Goal: Information Seeking & Learning: Learn about a topic

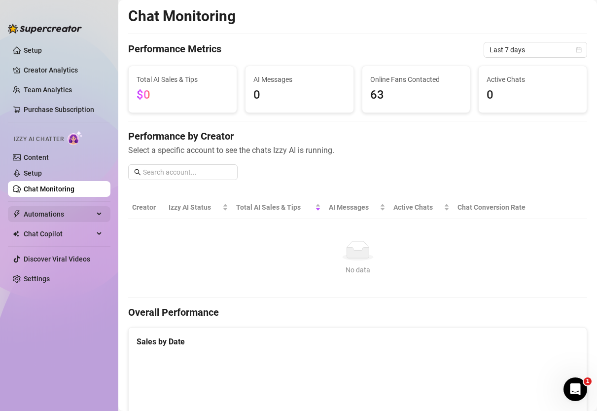
click at [49, 220] on span "Automations" at bounding box center [59, 214] width 70 height 16
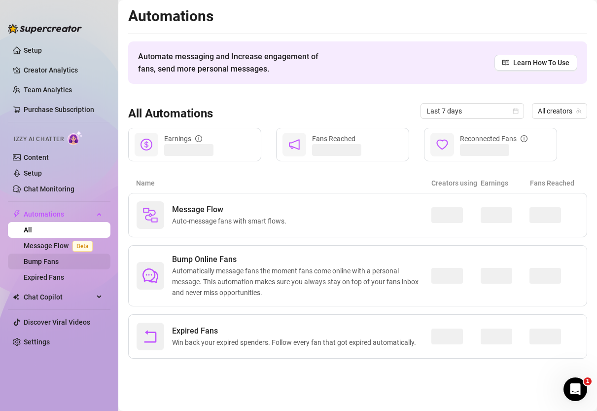
click at [52, 257] on link "Bump Fans" at bounding box center [41, 261] width 35 height 8
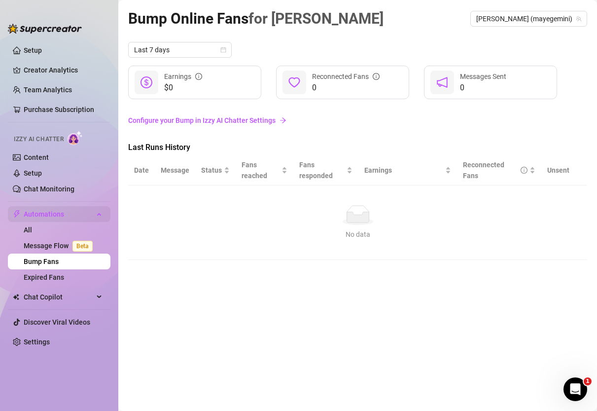
click at [49, 214] on span "Automations" at bounding box center [59, 214] width 70 height 16
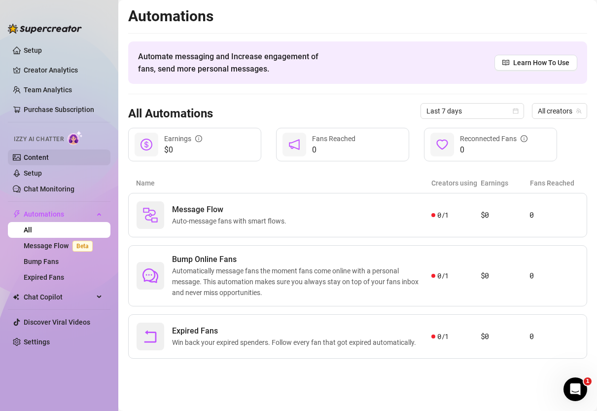
click at [36, 159] on link "Content" at bounding box center [36, 157] width 25 height 8
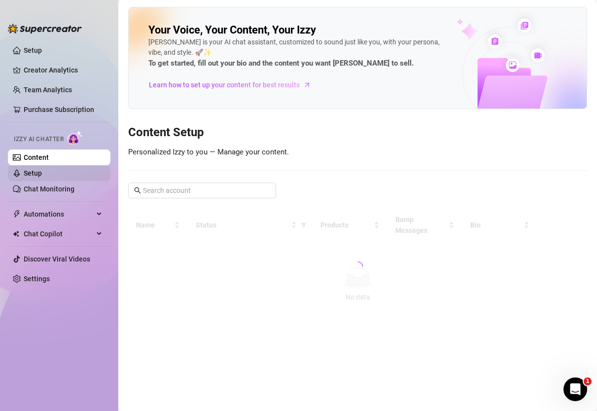
click at [35, 174] on link "Setup" at bounding box center [33, 173] width 18 height 8
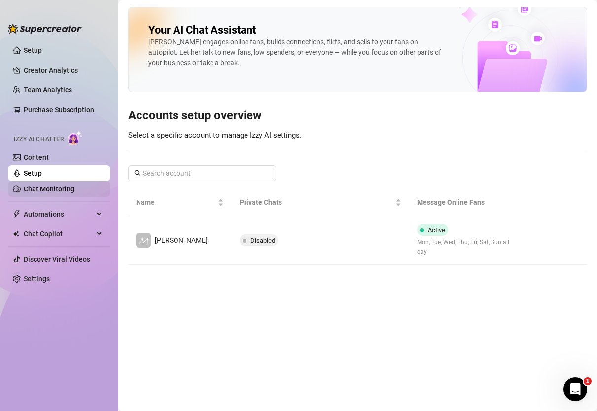
click at [35, 190] on link "Chat Monitoring" at bounding box center [49, 189] width 51 height 8
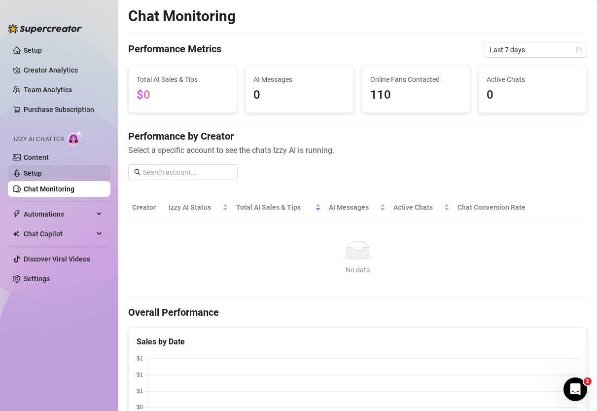
click at [33, 170] on link "Setup" at bounding box center [33, 173] width 18 height 8
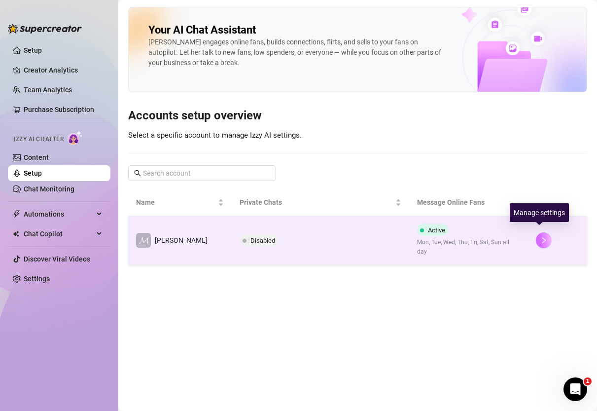
click at [543, 237] on icon "right" at bounding box center [544, 240] width 7 height 7
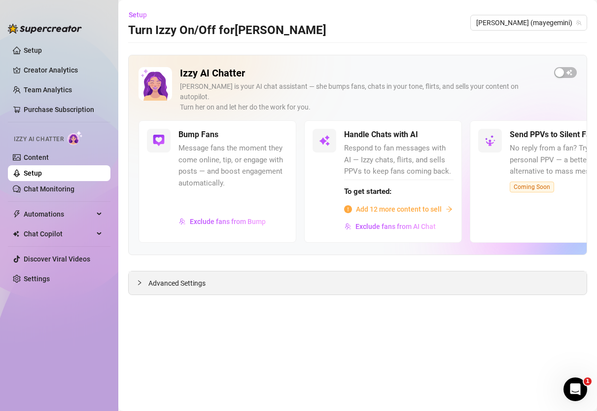
click at [199, 283] on div "Advanced Settings" at bounding box center [358, 282] width 458 height 23
click at [202, 278] on span "Advanced Settings" at bounding box center [176, 283] width 57 height 11
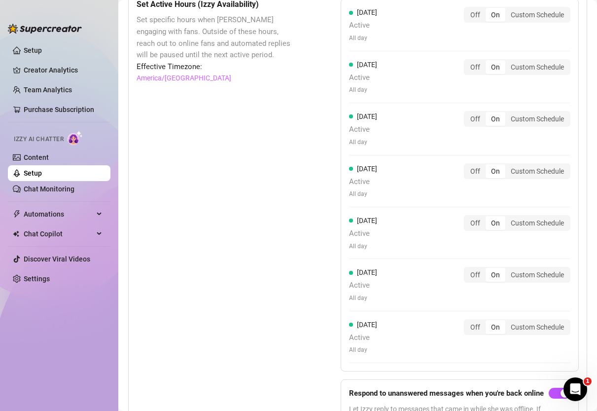
scroll to position [797, 0]
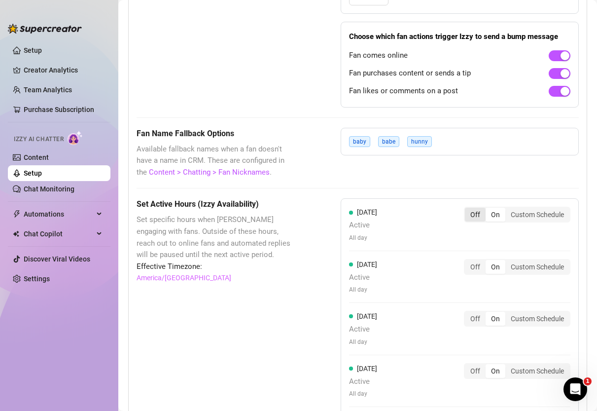
click at [474, 208] on div "Off" at bounding box center [475, 215] width 21 height 14
click at [468, 209] on input "Off" at bounding box center [468, 209] width 0 height 0
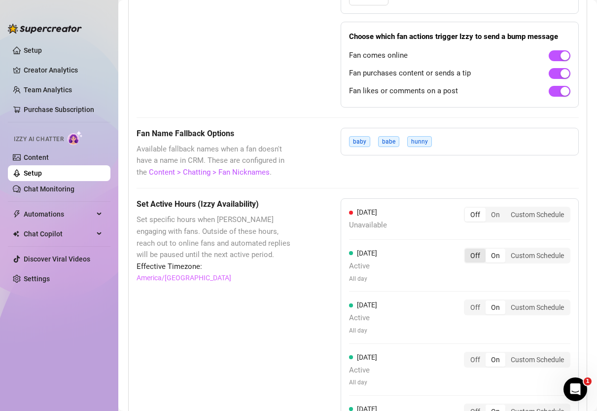
click at [470, 249] on div "Off" at bounding box center [475, 256] width 21 height 14
click at [468, 250] on input "Off" at bounding box center [468, 250] width 0 height 0
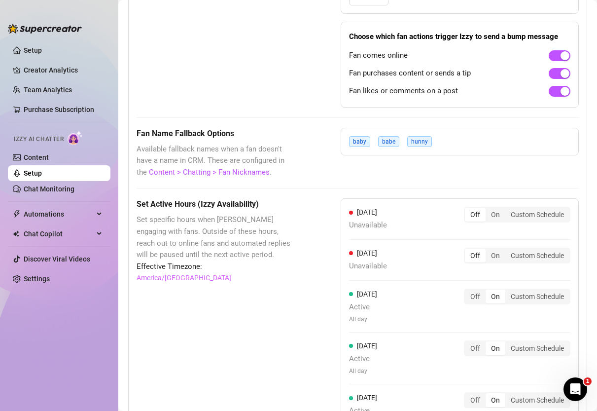
click at [470, 272] on div "[DATE] Unavailable Off On Custom Schedule [DATE] Unavailable Off On Custom Sche…" at bounding box center [460, 373] width 238 height 350
click at [470, 290] on div "Off" at bounding box center [475, 297] width 21 height 14
click at [468, 291] on input "Off" at bounding box center [468, 291] width 0 height 0
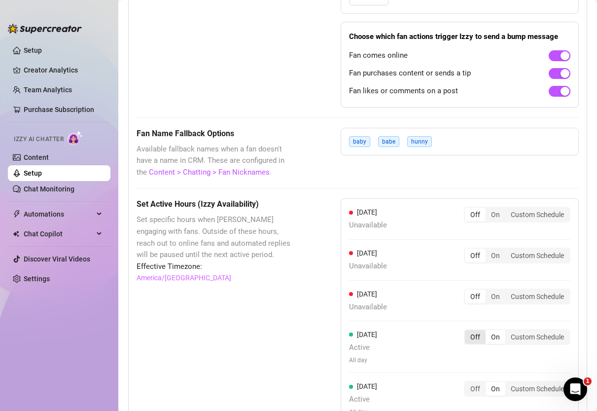
click at [471, 333] on div "Off" at bounding box center [475, 337] width 21 height 14
click at [468, 331] on input "Off" at bounding box center [468, 331] width 0 height 0
click at [471, 371] on div "Off" at bounding box center [475, 378] width 21 height 14
click at [468, 372] on input "Off" at bounding box center [468, 372] width 0 height 0
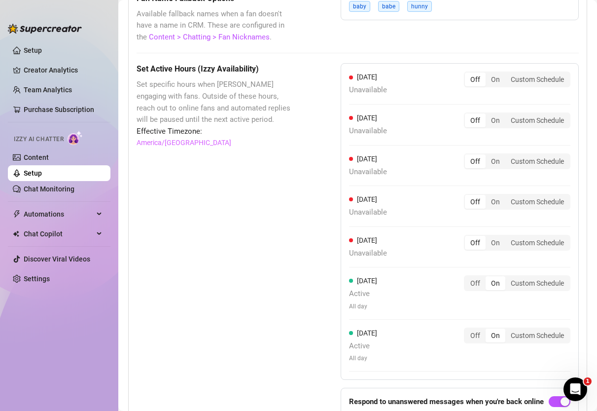
scroll to position [975, 0]
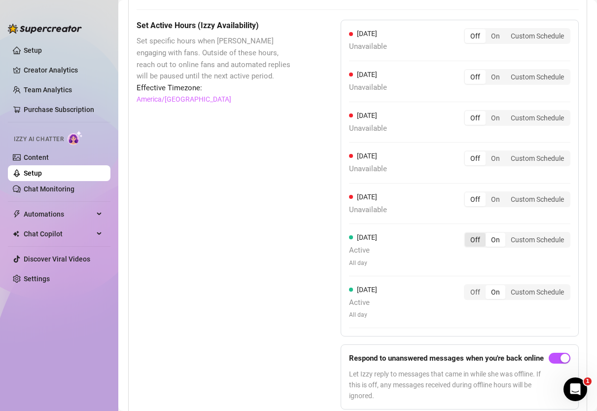
click at [472, 233] on div "Off" at bounding box center [475, 240] width 21 height 14
click at [468, 234] on input "Off" at bounding box center [468, 234] width 0 height 0
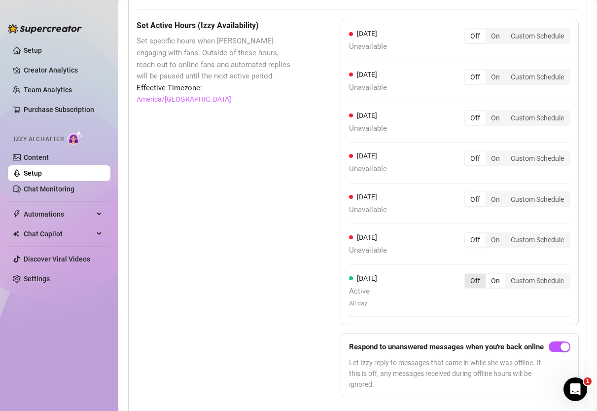
click at [473, 274] on div "Off" at bounding box center [475, 281] width 21 height 14
click at [468, 275] on input "Off" at bounding box center [468, 275] width 0 height 0
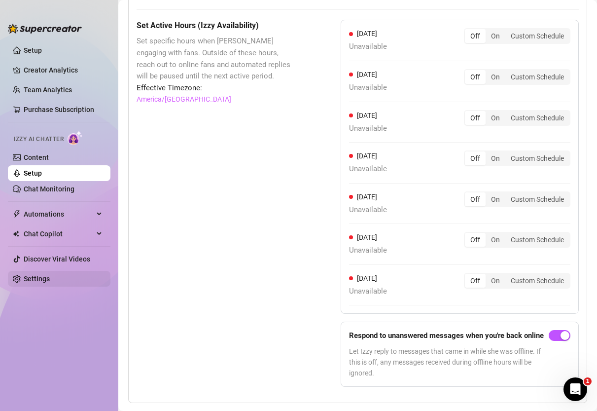
click at [39, 276] on link "Settings" at bounding box center [37, 279] width 26 height 8
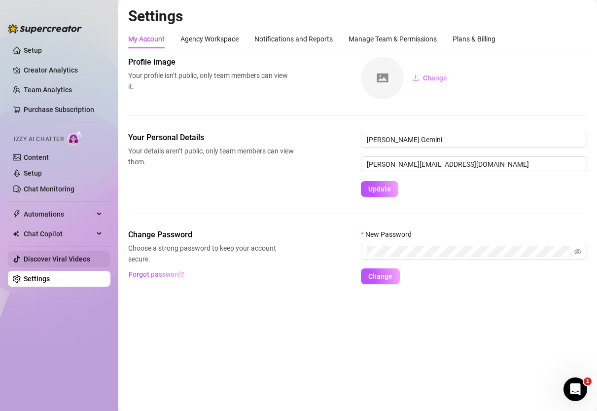
click at [46, 261] on link "Discover Viral Videos" at bounding box center [57, 259] width 67 height 8
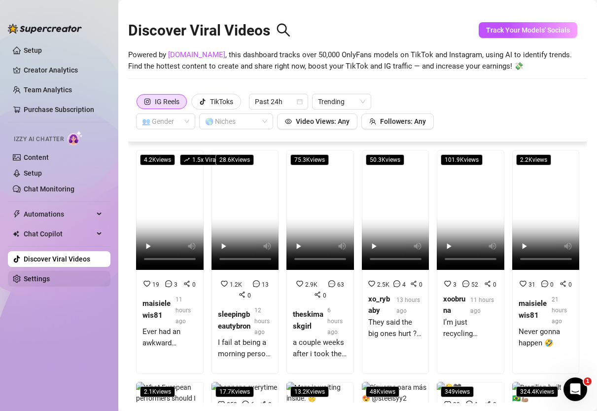
click at [50, 277] on link "Settings" at bounding box center [37, 279] width 26 height 8
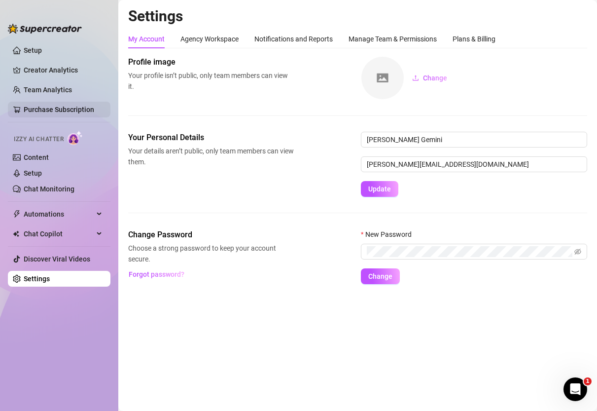
click at [38, 110] on link "Purchase Subscription" at bounding box center [63, 110] width 79 height 16
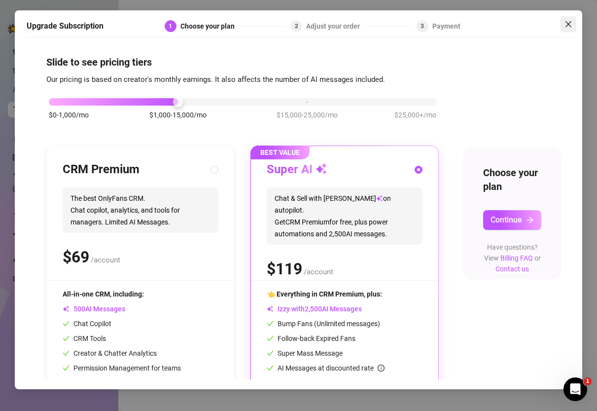
click at [571, 25] on icon "close" at bounding box center [569, 24] width 8 height 8
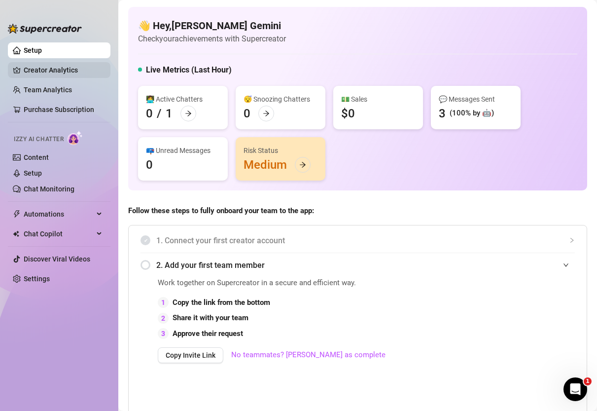
click at [61, 74] on link "Creator Analytics" at bounding box center [63, 70] width 79 height 16
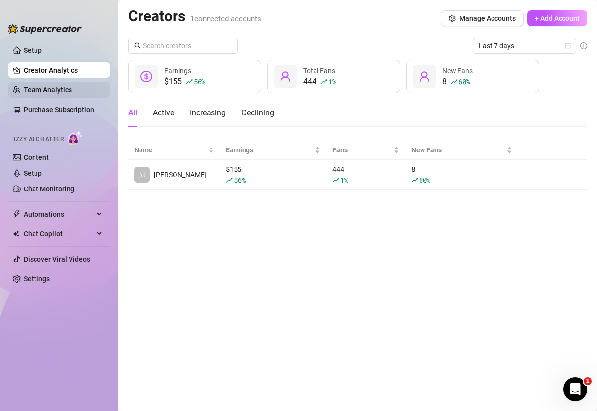
click at [62, 94] on link "Team Analytics" at bounding box center [48, 90] width 48 height 8
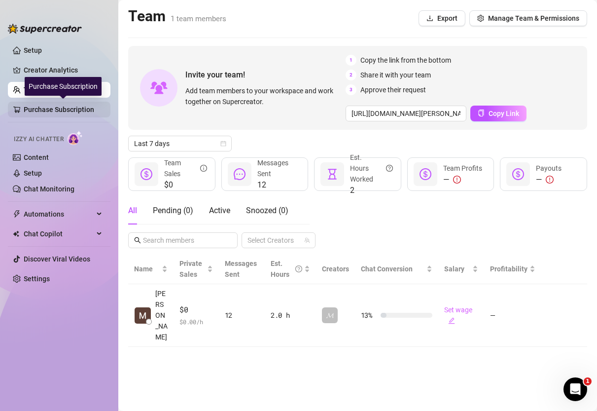
click at [64, 108] on link "Purchase Subscription" at bounding box center [63, 110] width 79 height 16
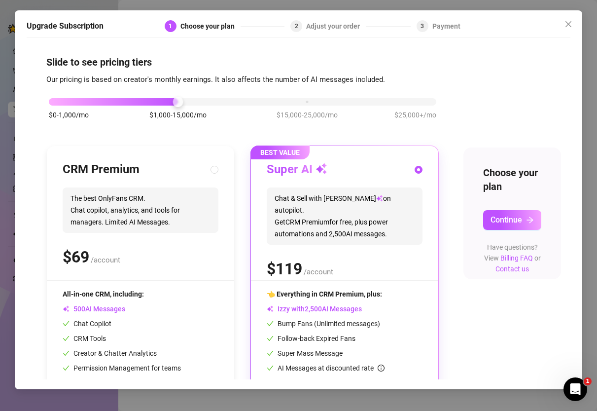
click at [552, 24] on div at bounding box center [545, 26] width 49 height 12
click at [559, 24] on div at bounding box center [545, 26] width 49 height 12
click at [572, 21] on icon "close" at bounding box center [569, 24] width 8 height 8
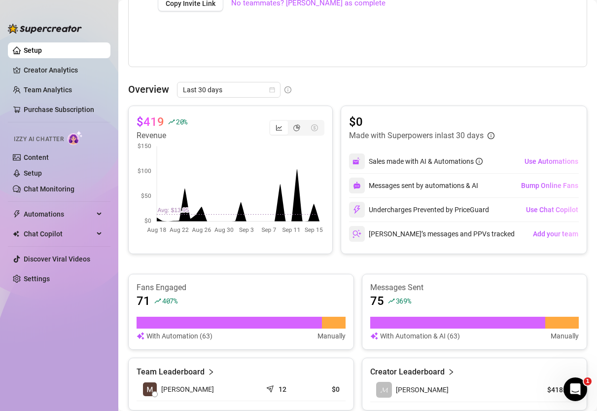
scroll to position [538, 0]
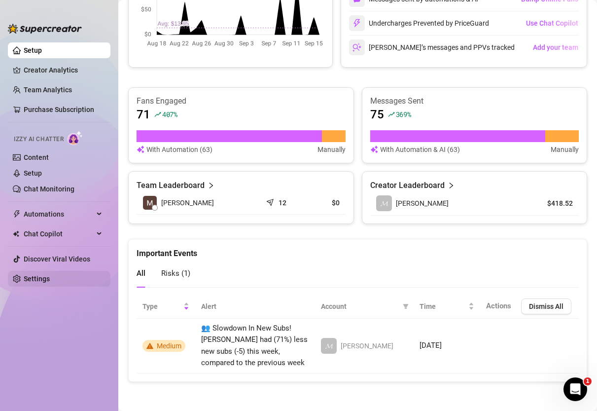
click at [39, 278] on link "Settings" at bounding box center [37, 279] width 26 height 8
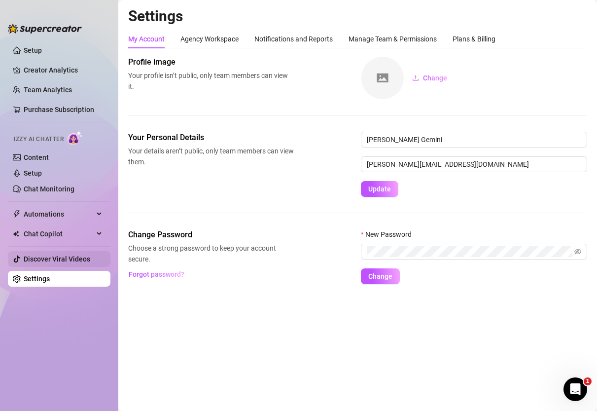
click at [43, 260] on link "Discover Viral Videos" at bounding box center [57, 259] width 67 height 8
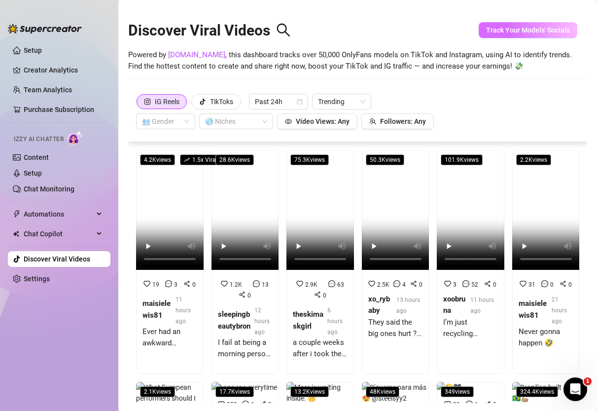
click at [534, 32] on span "Track Your Models' Socials" at bounding box center [528, 30] width 84 height 8
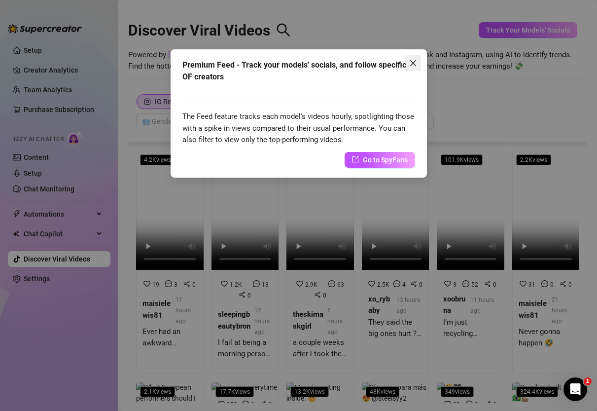
click at [410, 62] on icon "close" at bounding box center [413, 63] width 8 height 8
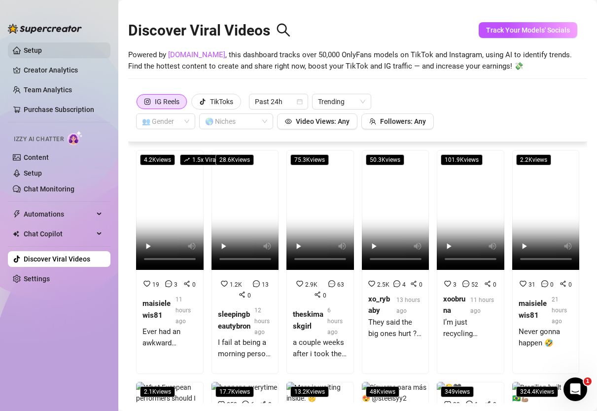
click at [24, 51] on link "Setup" at bounding box center [33, 50] width 18 height 8
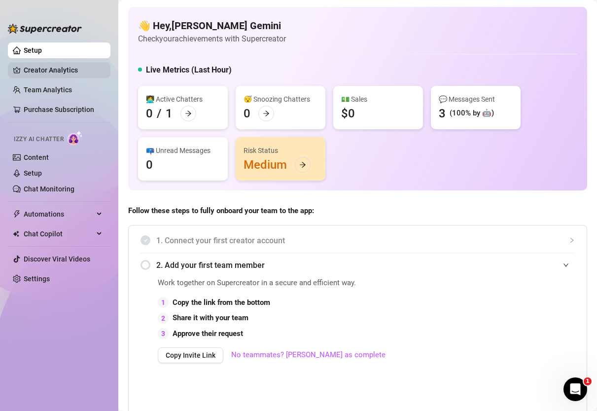
click at [41, 73] on link "Creator Analytics" at bounding box center [63, 70] width 79 height 16
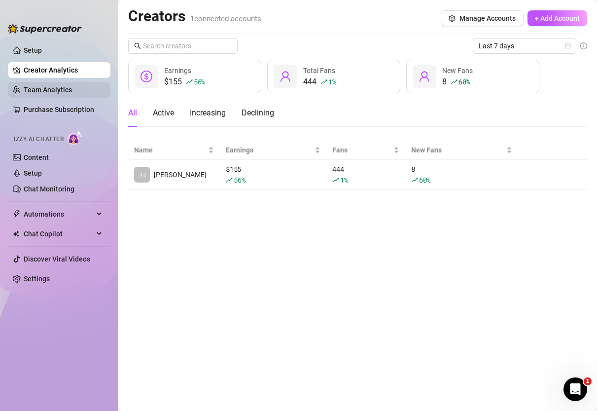
click at [68, 92] on link "Team Analytics" at bounding box center [48, 90] width 48 height 8
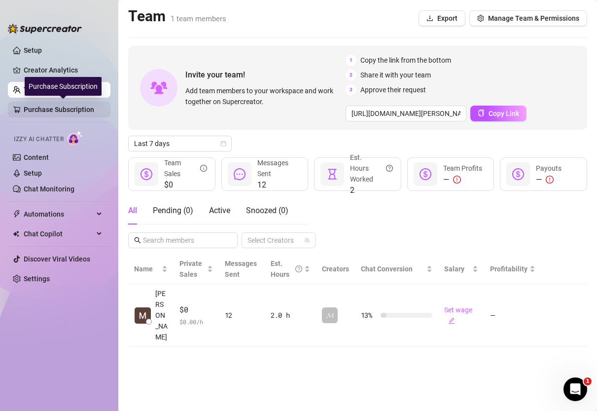
click at [69, 113] on link "Purchase Subscription" at bounding box center [63, 110] width 79 height 16
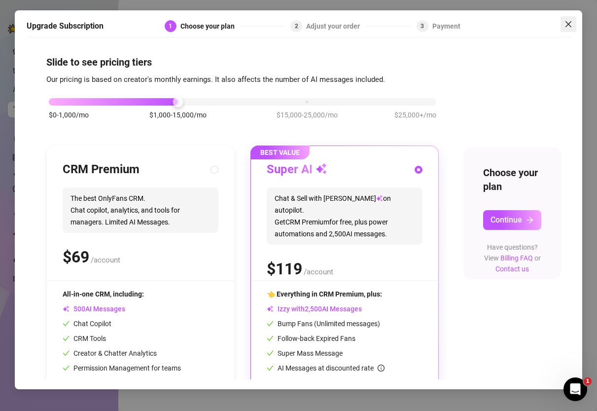
click at [574, 25] on span "Close" at bounding box center [569, 24] width 16 height 8
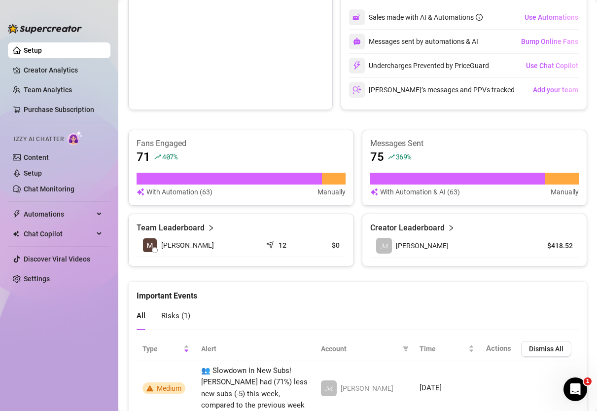
scroll to position [538, 0]
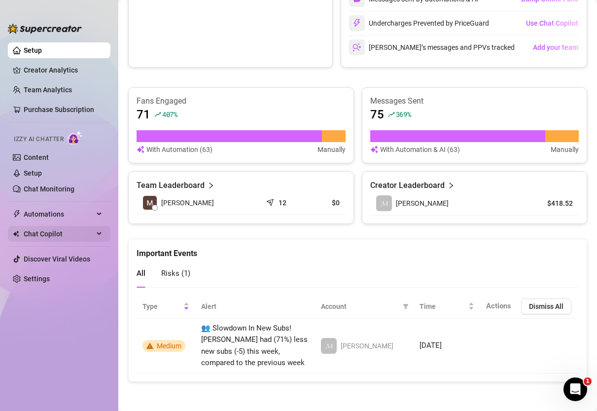
click at [41, 231] on span "Chat Copilot" at bounding box center [59, 234] width 70 height 16
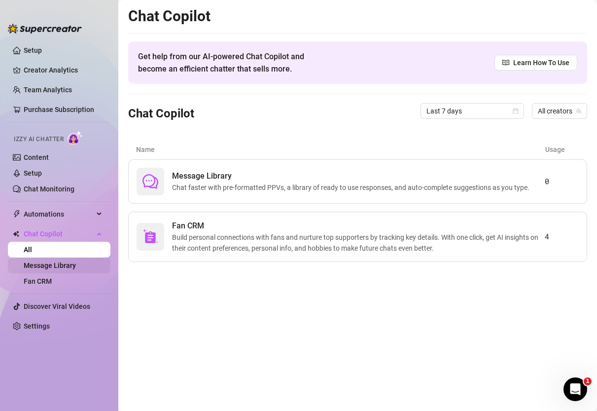
click at [49, 264] on link "Message Library" at bounding box center [50, 265] width 52 height 8
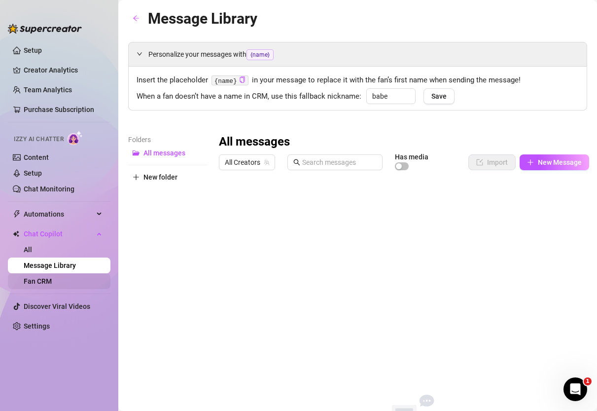
click at [49, 282] on link "Fan CRM" at bounding box center [38, 281] width 28 height 8
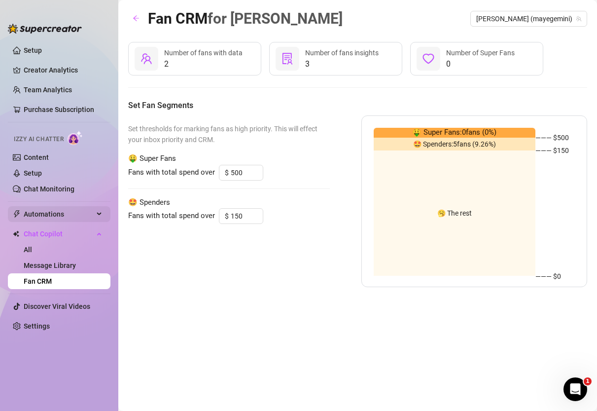
click at [49, 218] on span "Automations" at bounding box center [59, 214] width 70 height 16
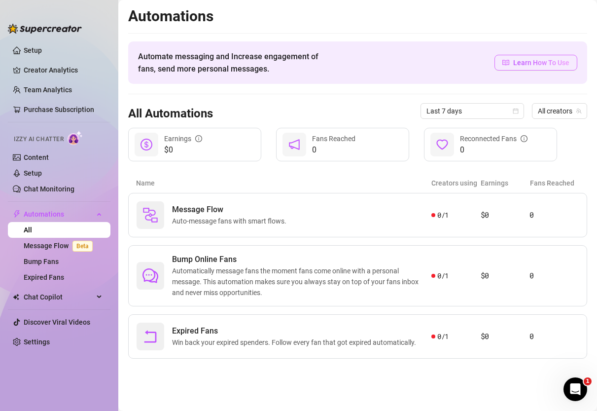
click at [529, 66] on span "Learn How To Use" at bounding box center [541, 62] width 56 height 11
click at [65, 217] on span "Automations" at bounding box center [59, 214] width 70 height 16
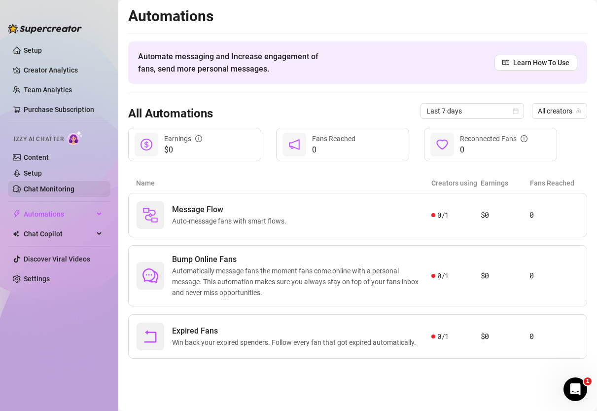
click at [56, 193] on link "Chat Monitoring" at bounding box center [49, 189] width 51 height 8
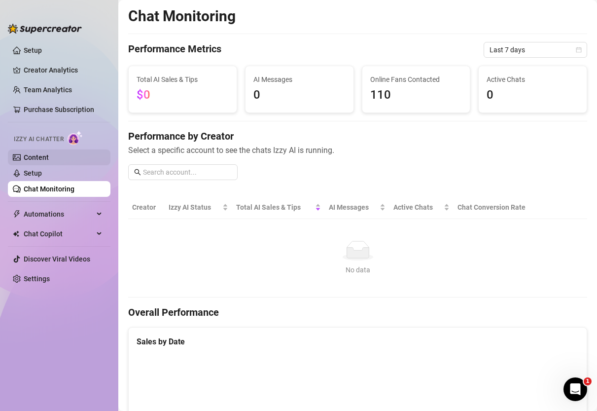
click at [43, 160] on link "Content" at bounding box center [36, 157] width 25 height 8
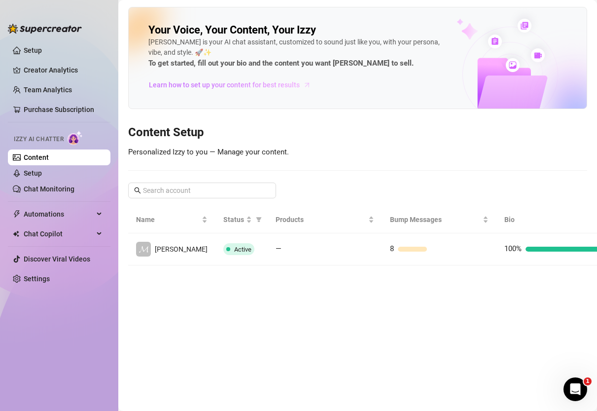
click at [270, 87] on span "Learn how to set up your content for best results" at bounding box center [224, 84] width 151 height 11
click at [40, 89] on link "Team Analytics" at bounding box center [48, 90] width 48 height 8
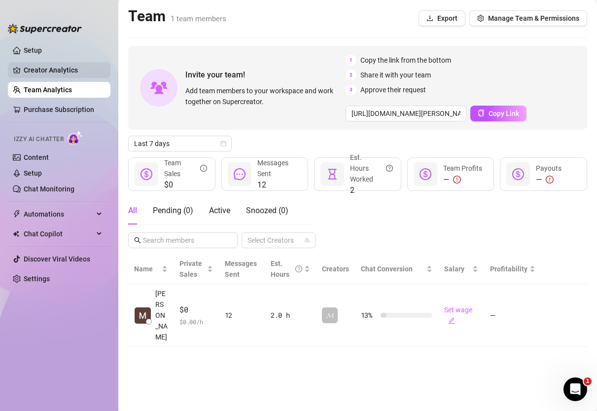
click at [49, 70] on link "Creator Analytics" at bounding box center [63, 70] width 79 height 16
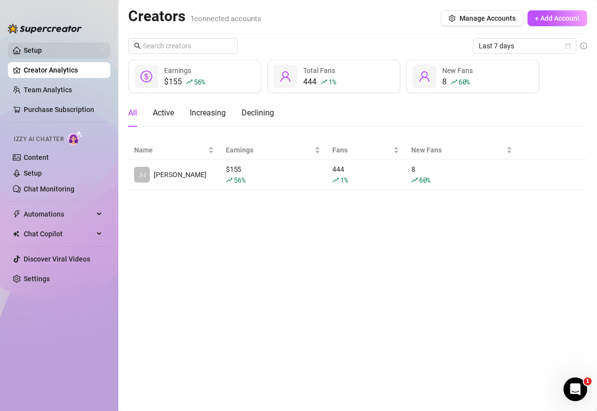
click at [41, 51] on link "Setup" at bounding box center [33, 50] width 18 height 8
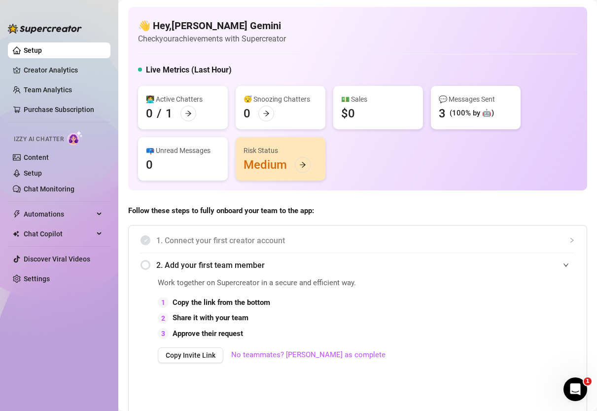
click at [283, 157] on div "Risk Status Medium" at bounding box center [281, 158] width 90 height 43
click at [304, 164] on icon "arrow-right" at bounding box center [303, 164] width 6 height 5
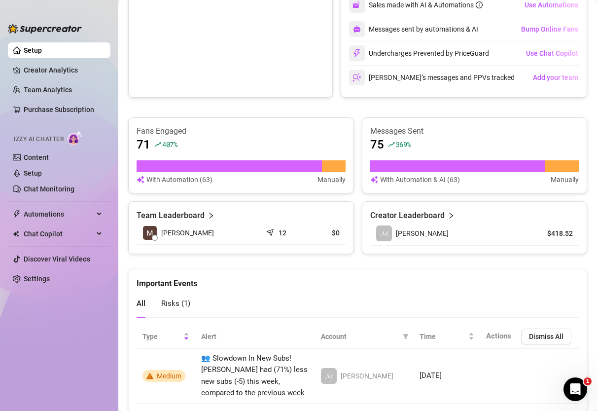
scroll to position [538, 0]
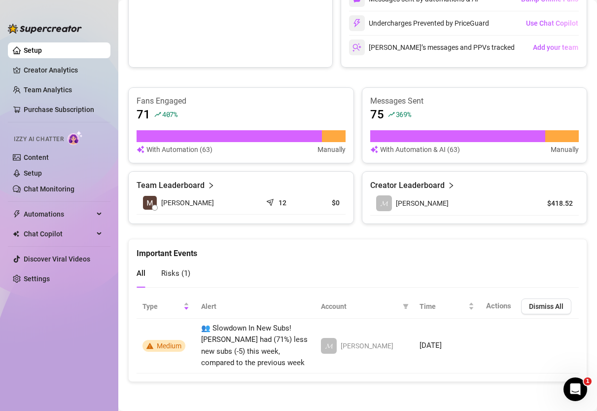
click at [40, 32] on img at bounding box center [45, 29] width 74 height 10
click at [36, 30] on img at bounding box center [45, 29] width 74 height 10
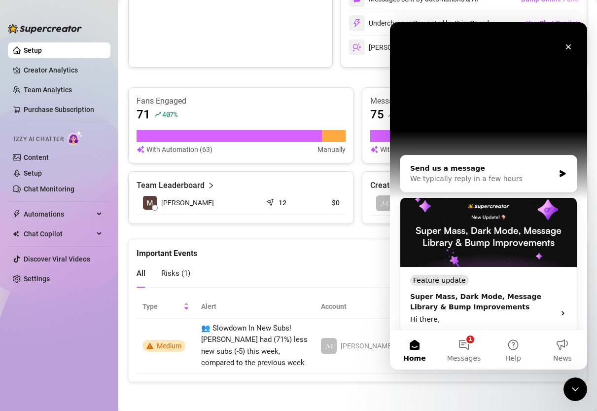
scroll to position [145, 0]
